Goal: Information Seeking & Learning: Learn about a topic

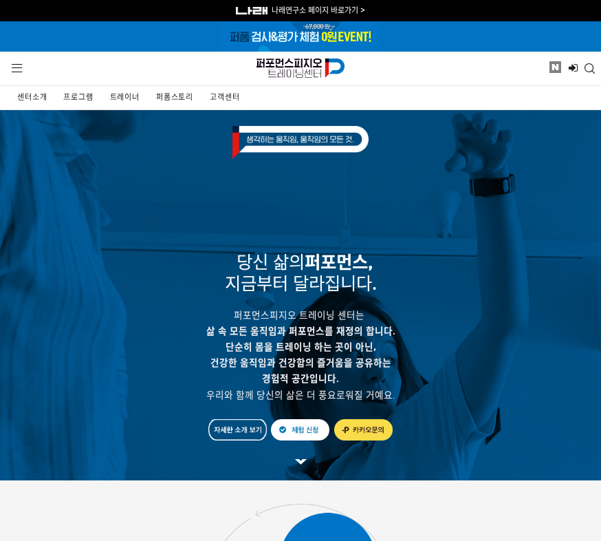
drag, startPoint x: 127, startPoint y: 104, endPoint x: 138, endPoint y: 103, distance: 10.4
click at [127, 104] on link "트레이너" at bounding box center [123, 97] width 32 height 23
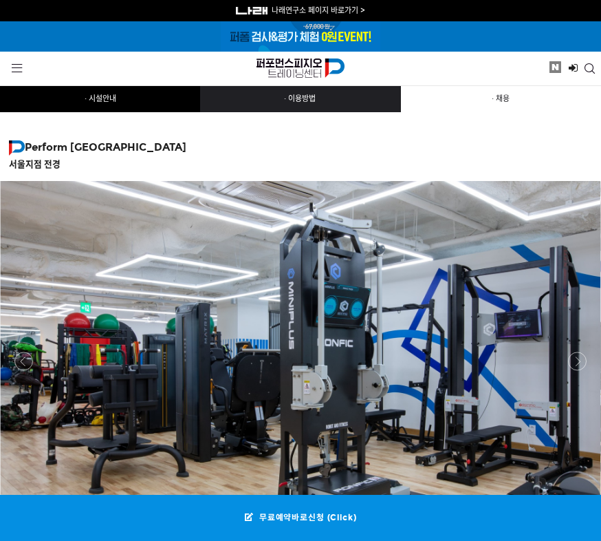
click at [308, 106] on link "· 이용방법" at bounding box center [300, 99] width 200 height 25
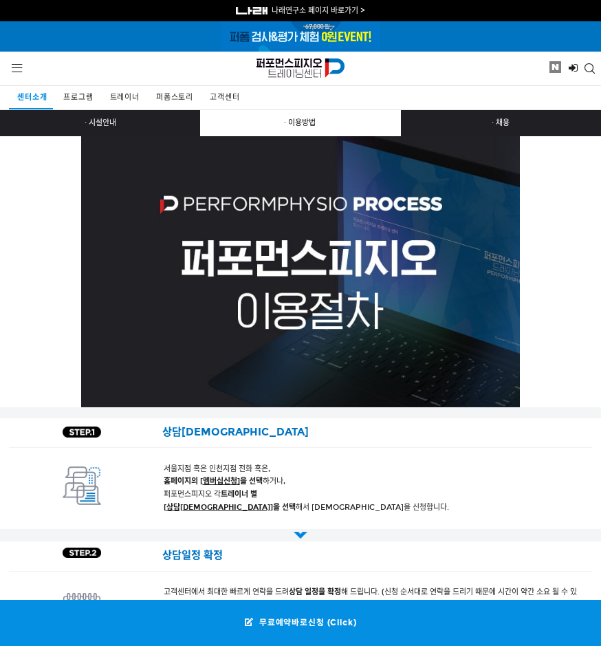
click at [94, 98] on div "프로그램" at bounding box center [77, 97] width 44 height 23
click at [88, 98] on span "프로그램" at bounding box center [78, 97] width 30 height 9
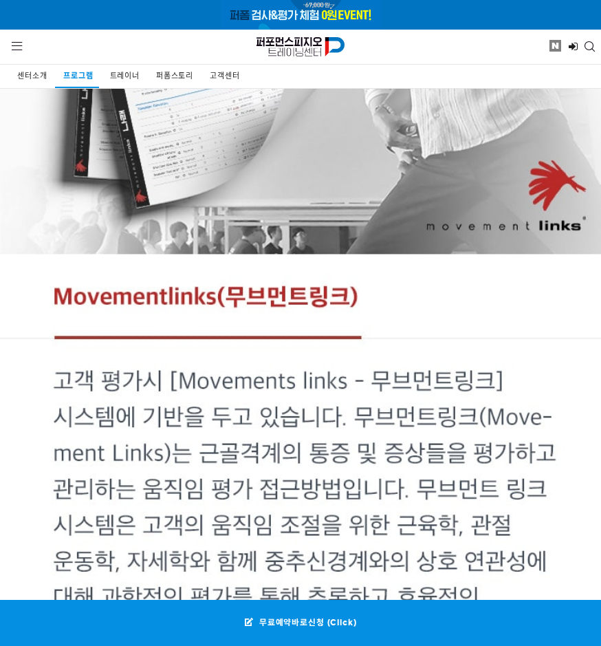
scroll to position [963, 0]
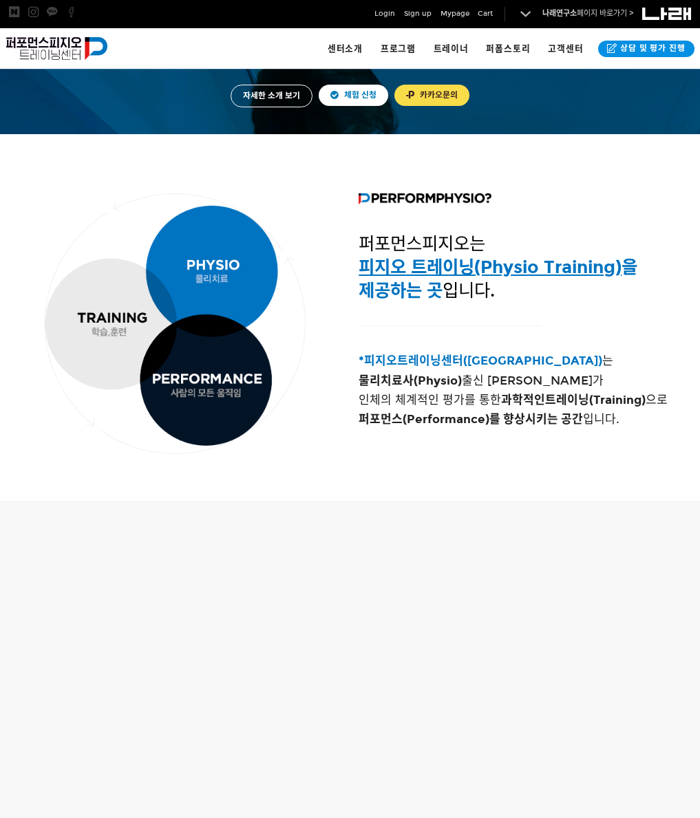
scroll to position [344, 0]
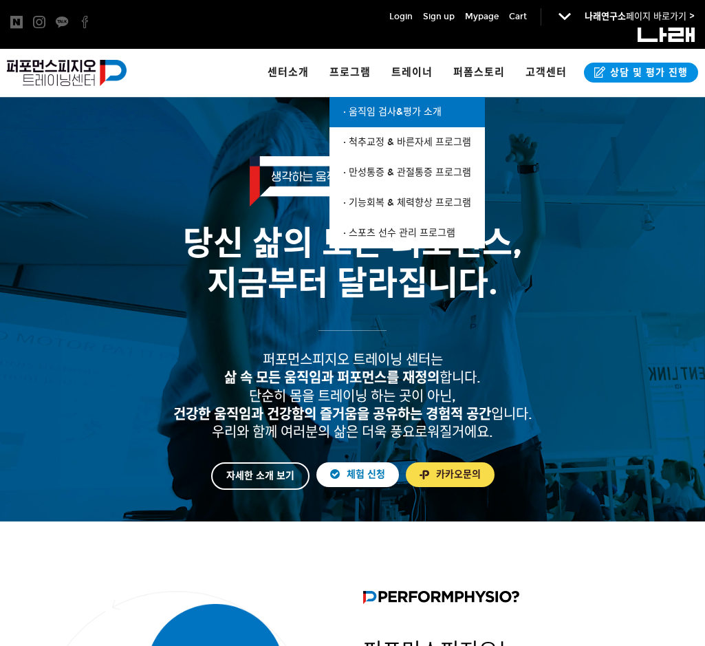
click at [376, 111] on span "· 움직임 검사&평가 소개" at bounding box center [392, 112] width 98 height 12
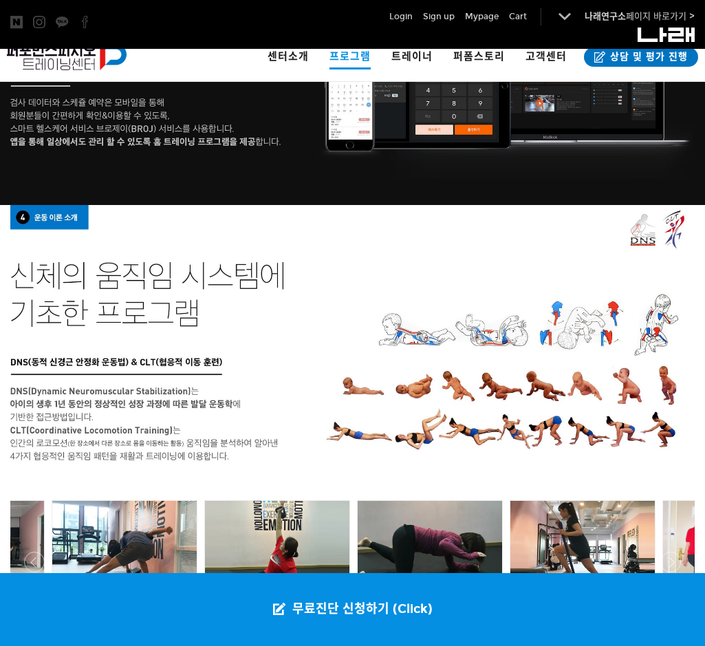
scroll to position [2064, 0]
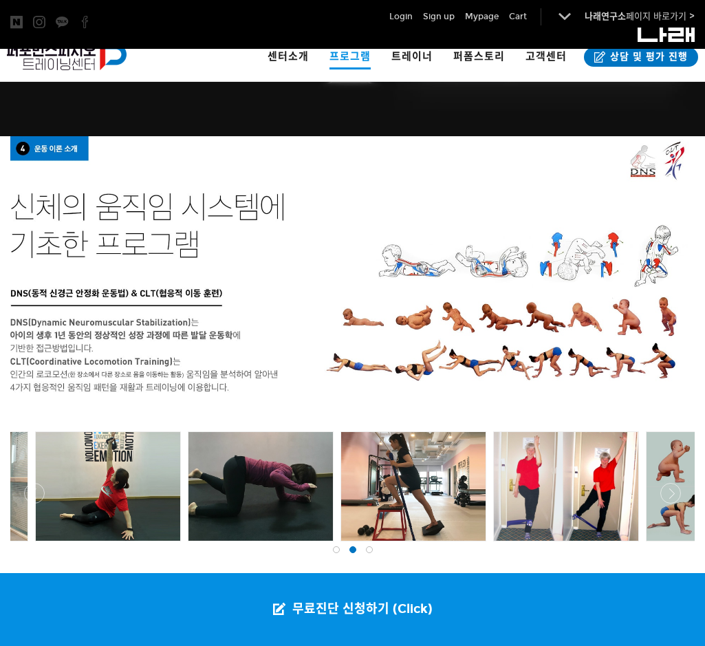
drag, startPoint x: 444, startPoint y: 467, endPoint x: 306, endPoint y: 467, distance: 138.3
click at [306, 467] on div at bounding box center [261, 486] width 145 height 109
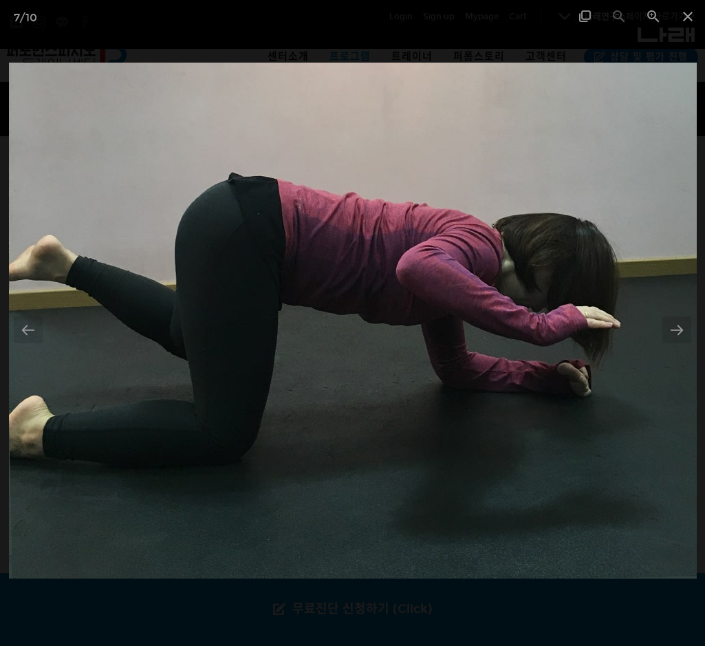
click at [661, 331] on img at bounding box center [353, 321] width 688 height 516
click at [664, 332] on div at bounding box center [677, 330] width 29 height 27
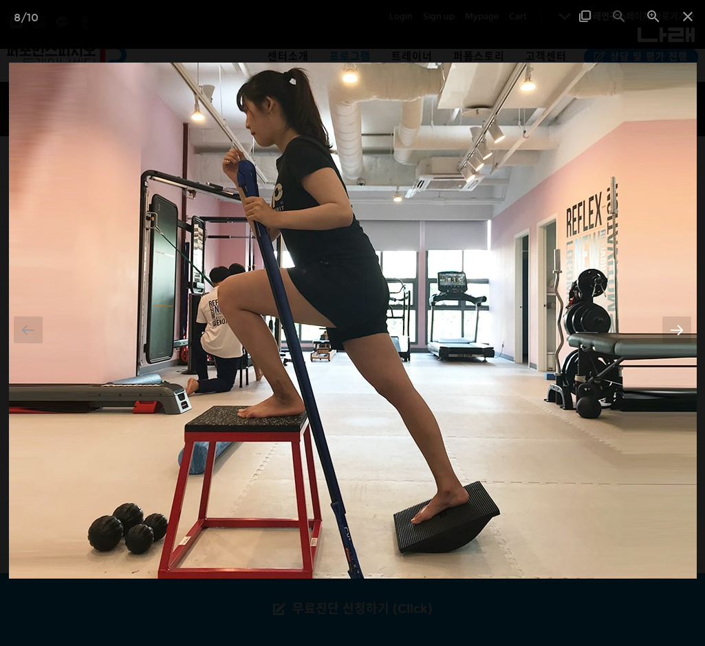
click at [664, 332] on div at bounding box center [677, 330] width 29 height 27
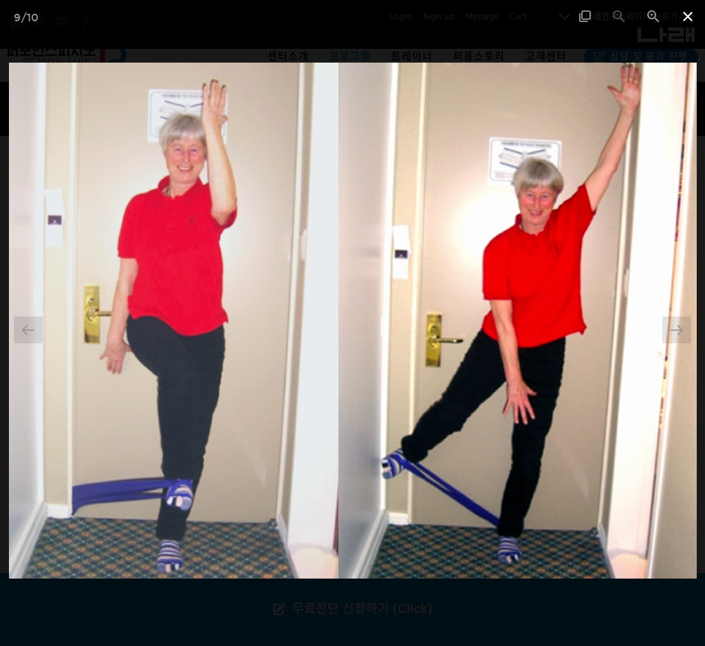
click at [683, 21] on span at bounding box center [688, 16] width 34 height 32
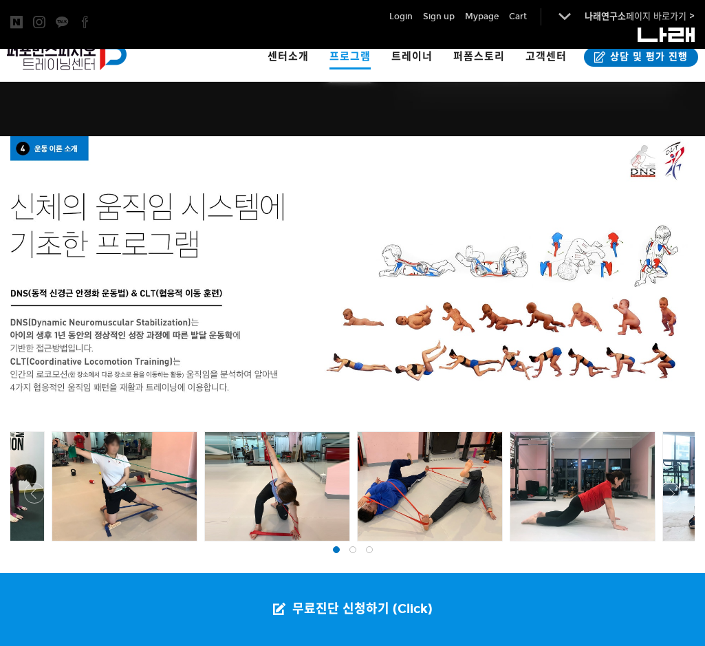
scroll to position [2228, 0]
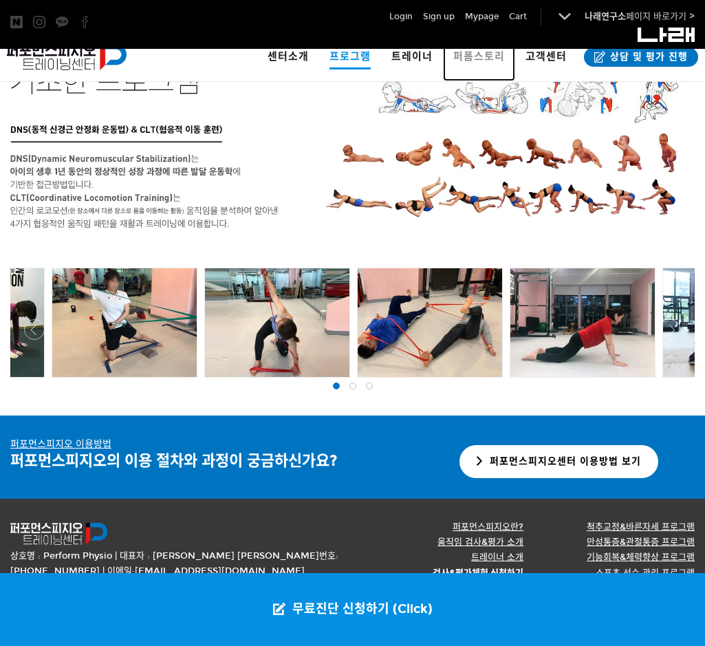
click at [489, 59] on span "퍼폼스토리" at bounding box center [479, 56] width 52 height 12
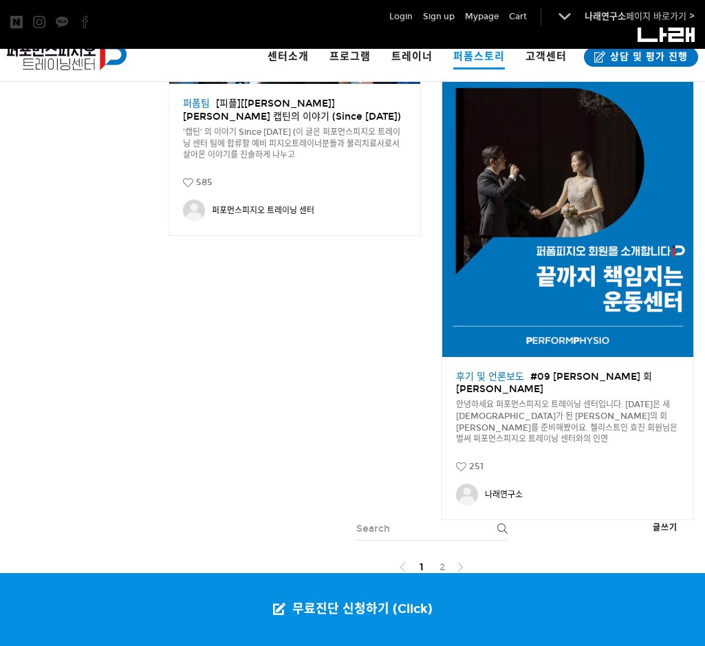
scroll to position [1927, 0]
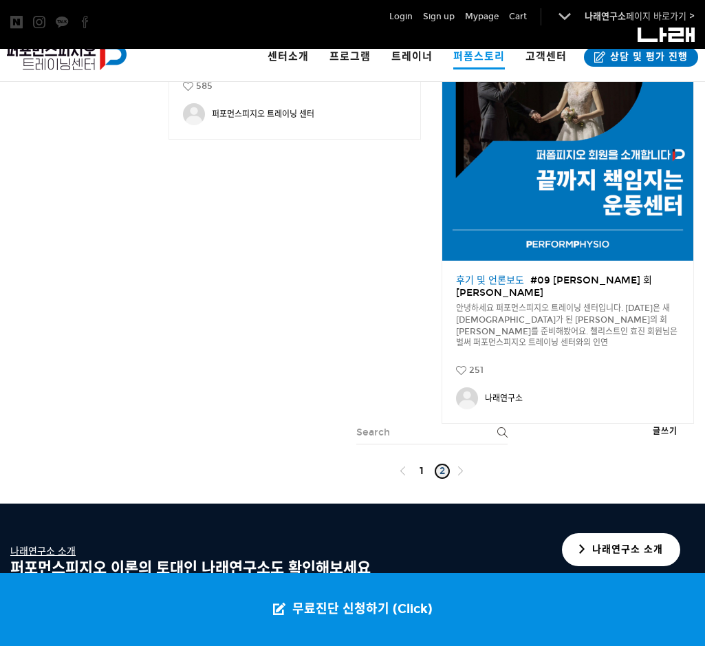
click at [446, 472] on link "2" at bounding box center [442, 471] width 17 height 17
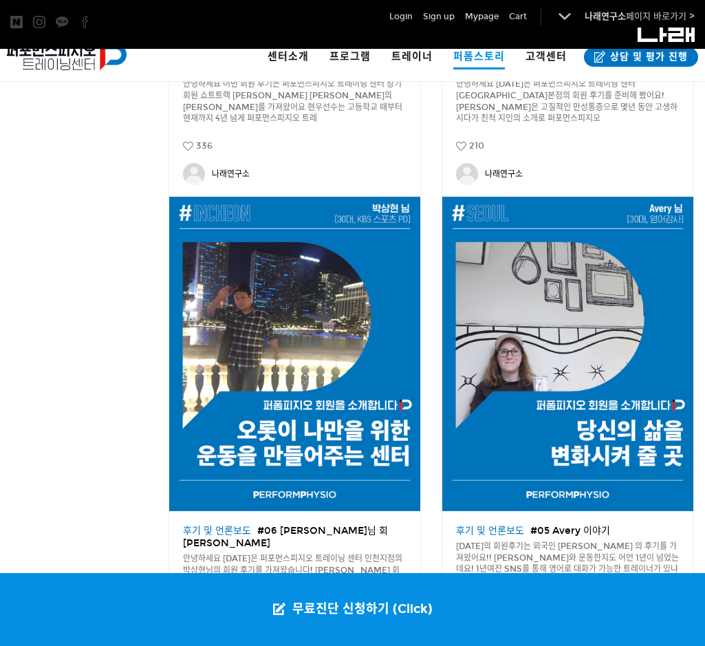
scroll to position [757, 0]
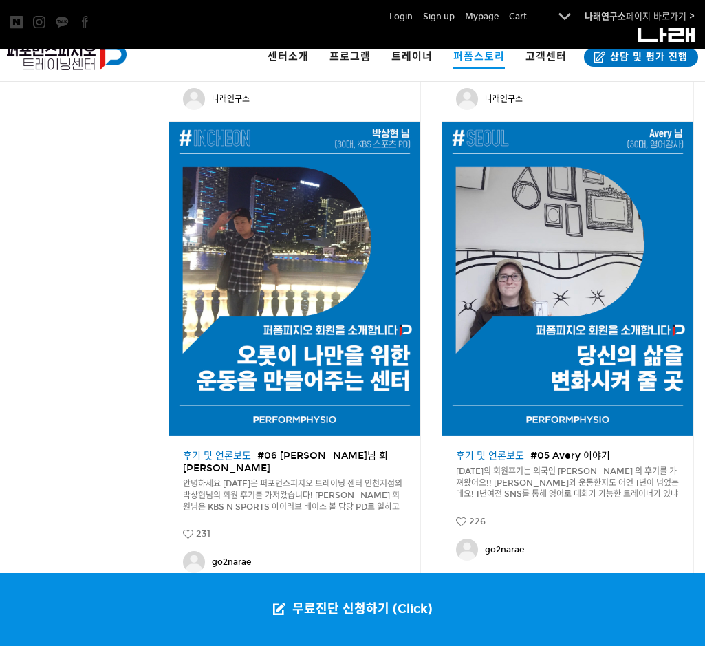
click at [381, 374] on img at bounding box center [294, 279] width 251 height 314
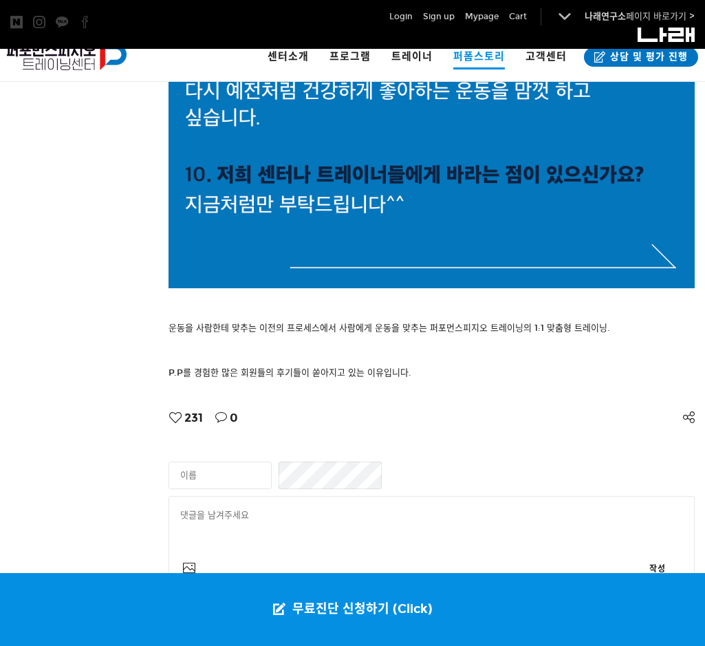
scroll to position [4459, 0]
